Goal: Check status: Check status

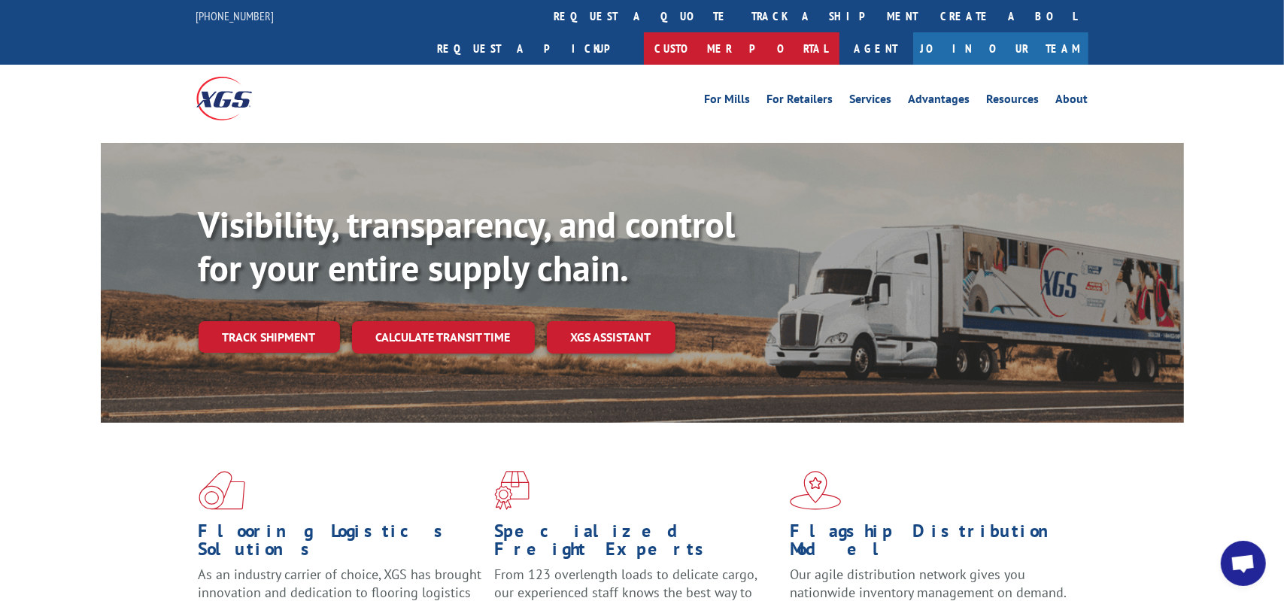
click at [840, 32] on link "Customer Portal" at bounding box center [742, 48] width 196 height 32
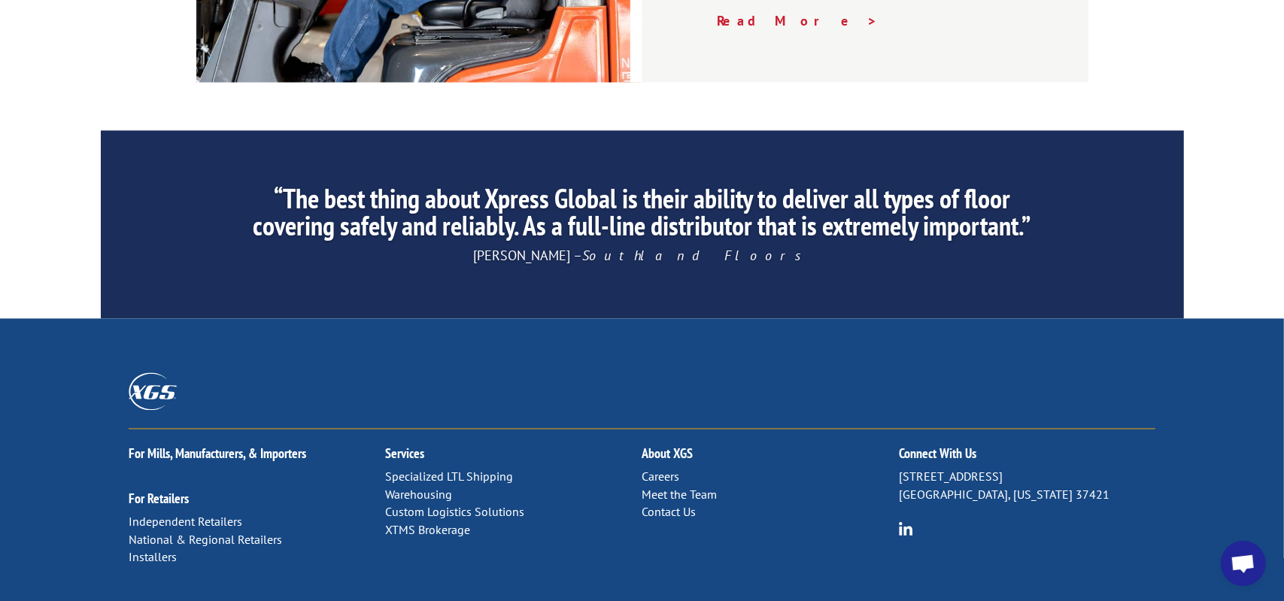
scroll to position [2376, 0]
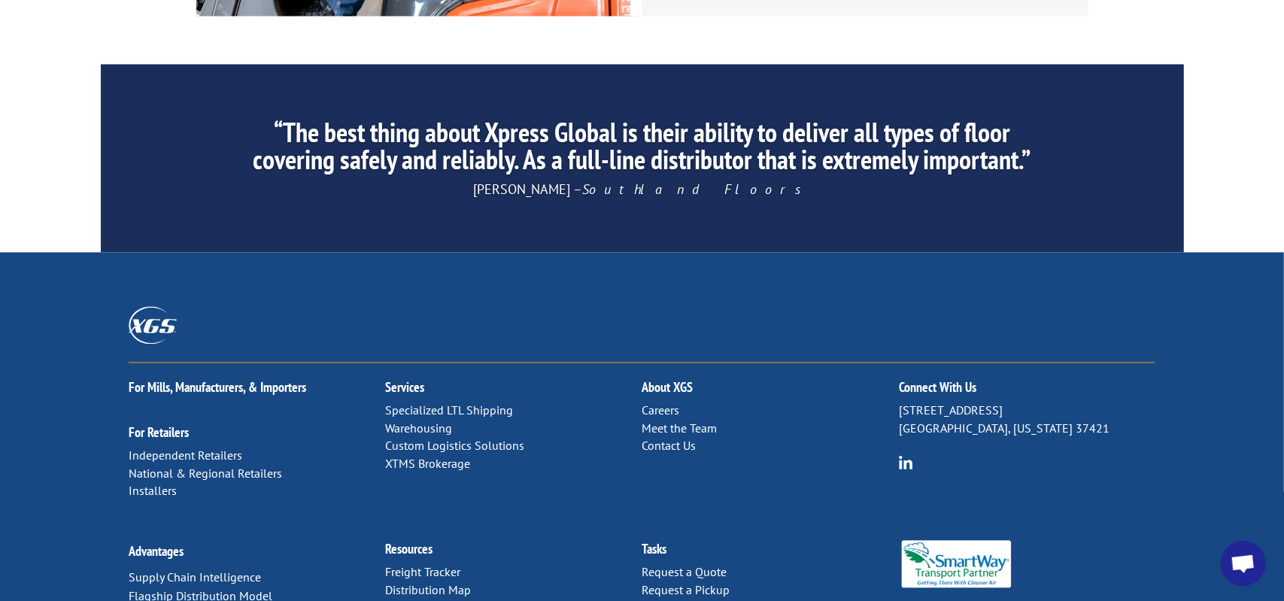
click at [399, 564] on link "Freight Tracker" at bounding box center [422, 571] width 75 height 15
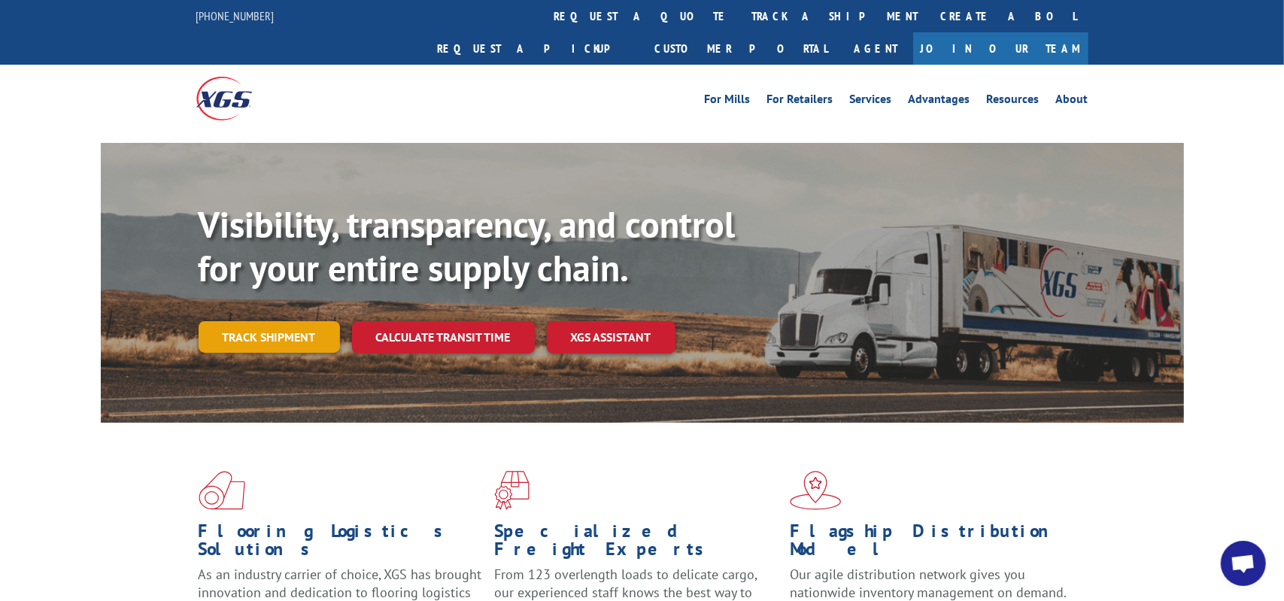
click at [250, 321] on link "Track shipment" at bounding box center [269, 337] width 141 height 32
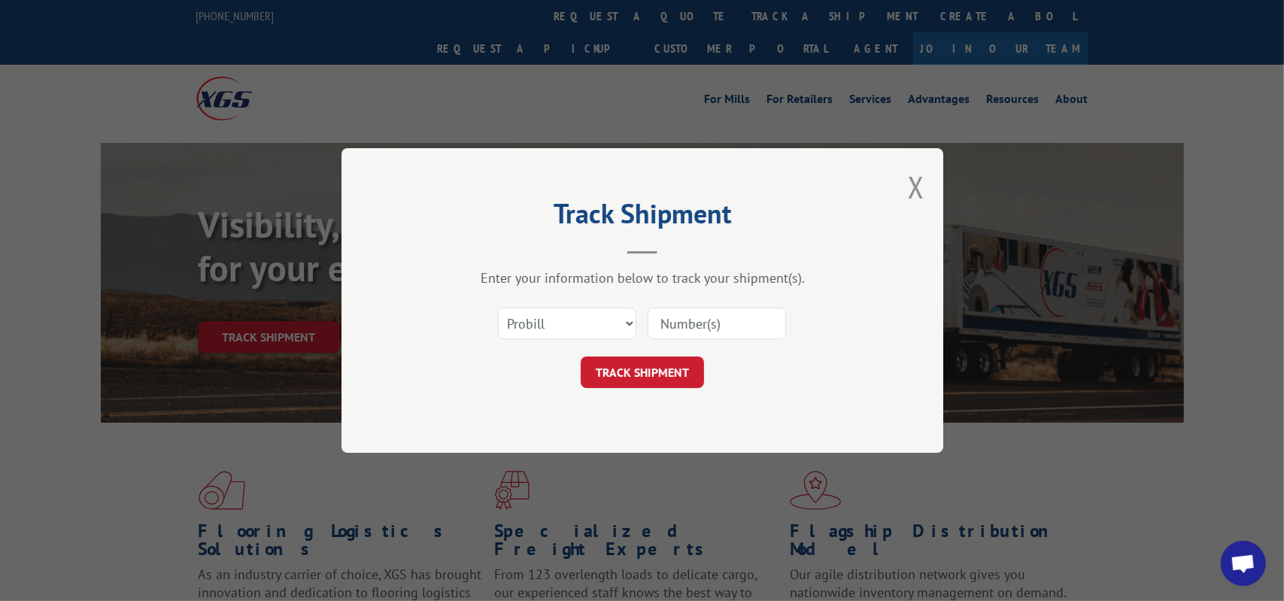
click at [664, 317] on input at bounding box center [717, 324] width 138 height 32
type input "17601328"
click at [652, 369] on button "TRACK SHIPMENT" at bounding box center [642, 373] width 123 height 32
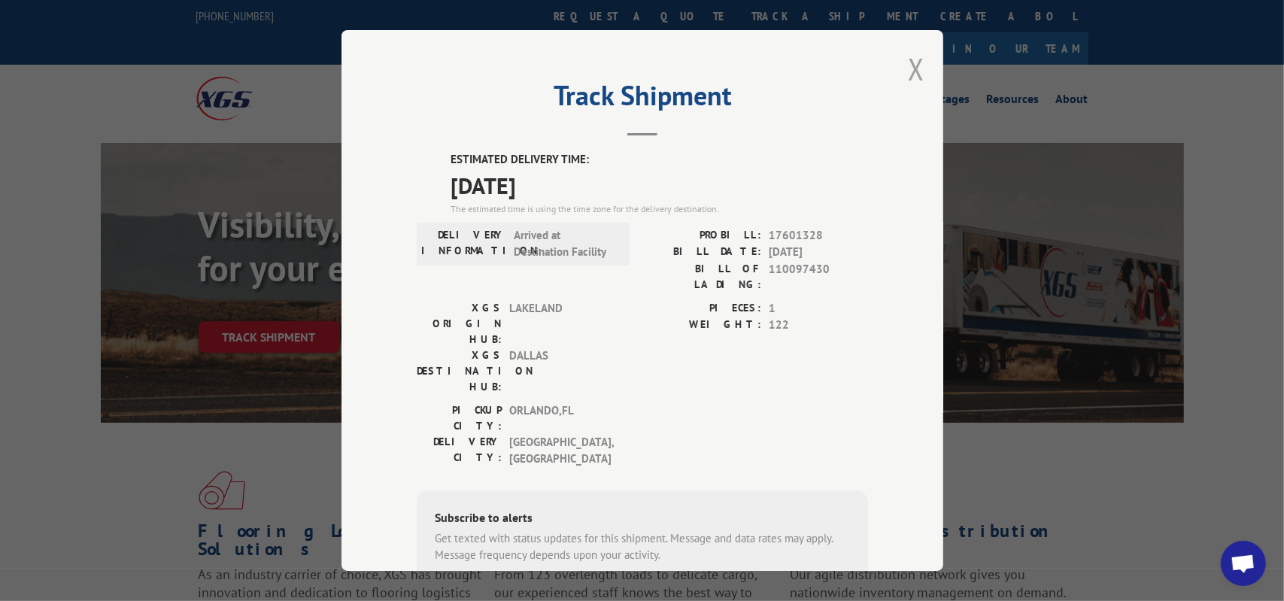
click at [910, 67] on button "Close modal" at bounding box center [916, 69] width 17 height 40
